Goal: Transaction & Acquisition: Book appointment/travel/reservation

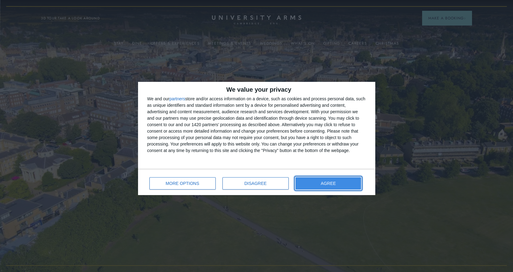
click at [327, 184] on span "AGREE" at bounding box center [328, 183] width 15 height 4
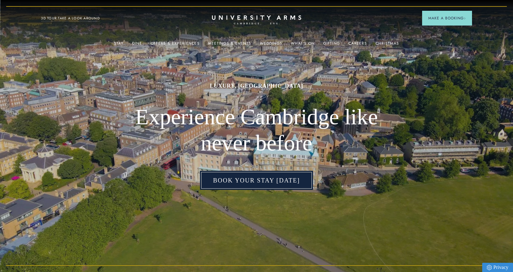
click at [263, 185] on link "Book Your Stay Today" at bounding box center [256, 180] width 113 height 19
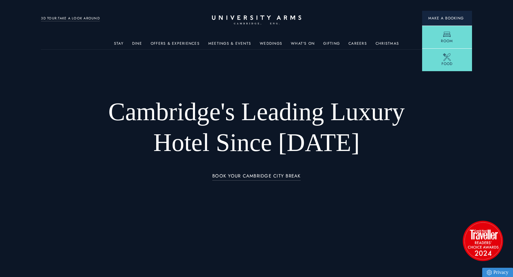
click at [446, 20] on span "Make a Booking" at bounding box center [447, 18] width 38 height 6
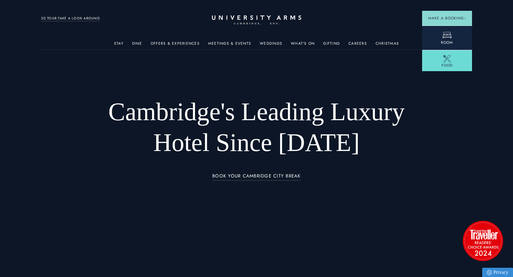
click at [444, 40] on span "Room" at bounding box center [447, 43] width 12 height 6
